Goal: Information Seeking & Learning: Learn about a topic

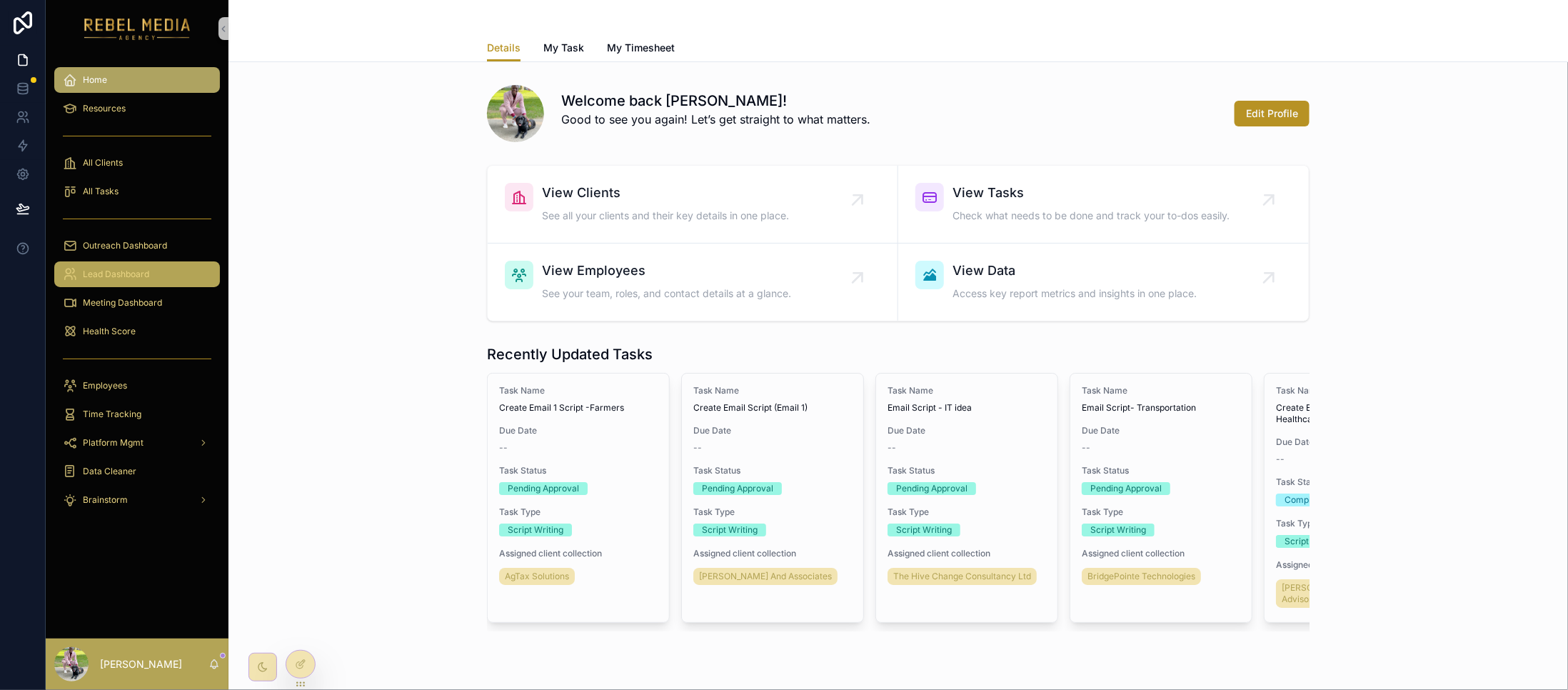
click at [158, 276] on div "Lead Dashboard" at bounding box center [137, 274] width 149 height 23
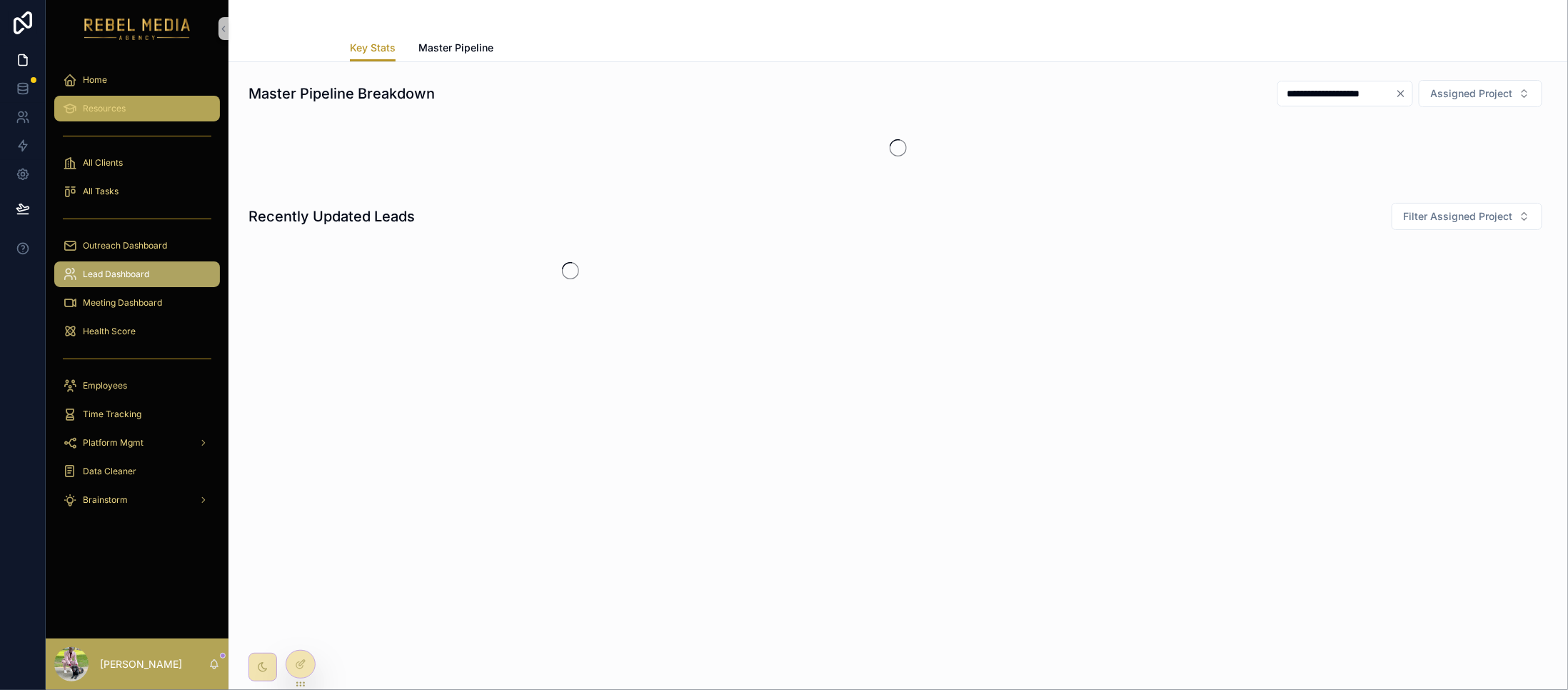
click at [131, 97] on div "Resources" at bounding box center [137, 108] width 149 height 23
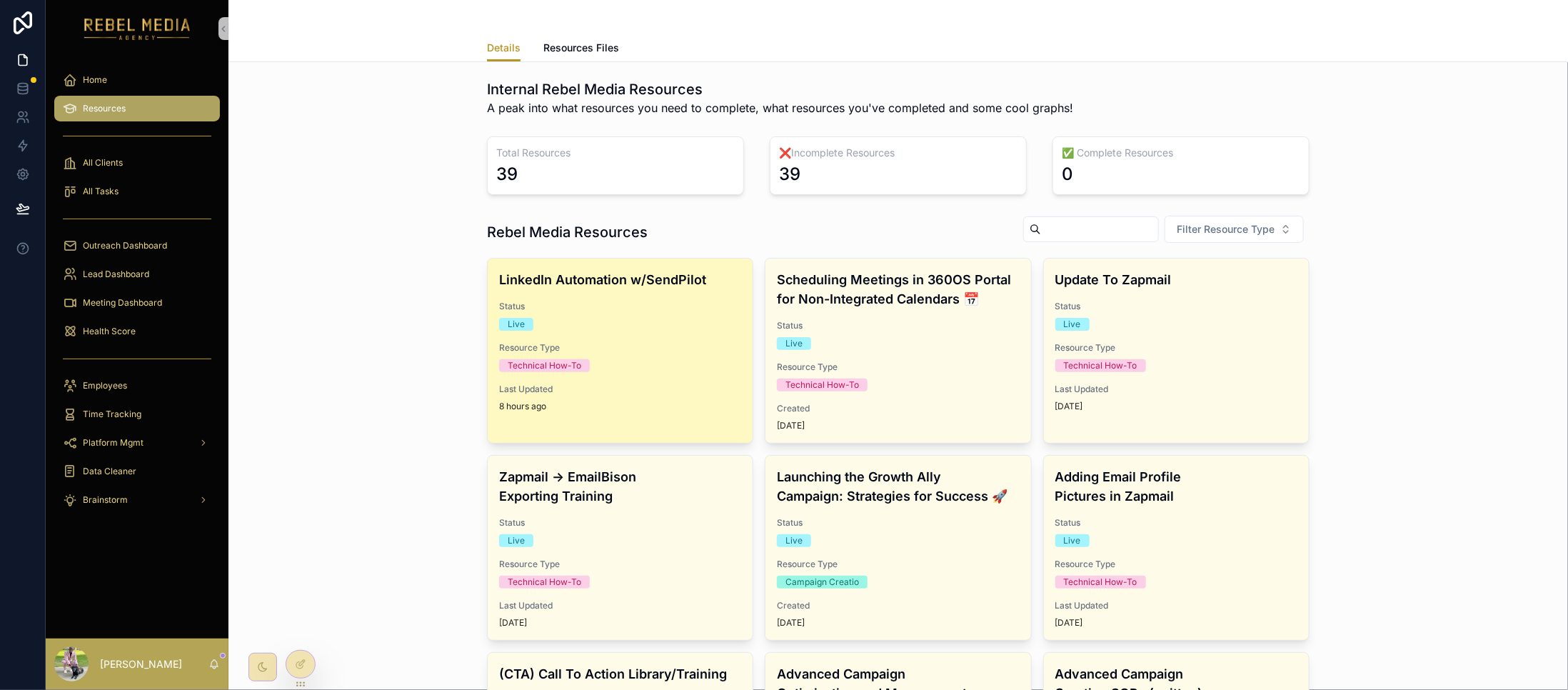
click at [602, 290] on div "LinkedIn Automation w/SendPilot Status Live Resource Type Technical How-To Last…" at bounding box center [620, 341] width 265 height 165
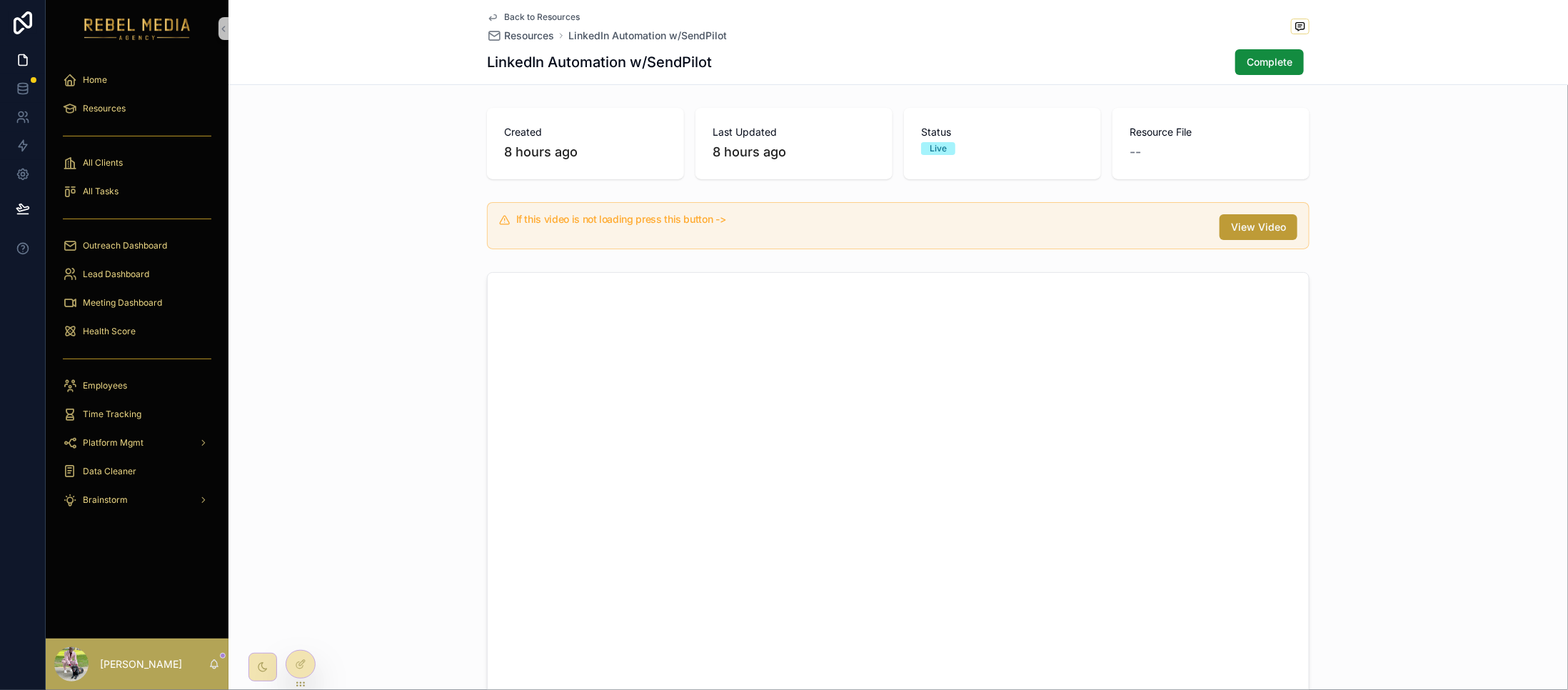
click at [1243, 233] on span "View Video" at bounding box center [1258, 227] width 55 height 15
